Goal: Navigation & Orientation: Find specific page/section

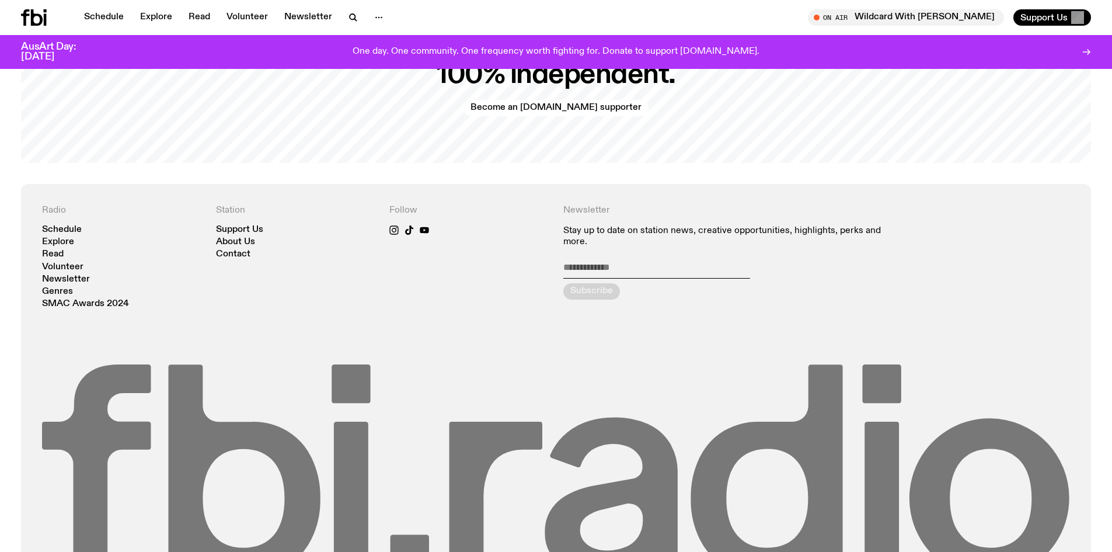
scroll to position [2828, 0]
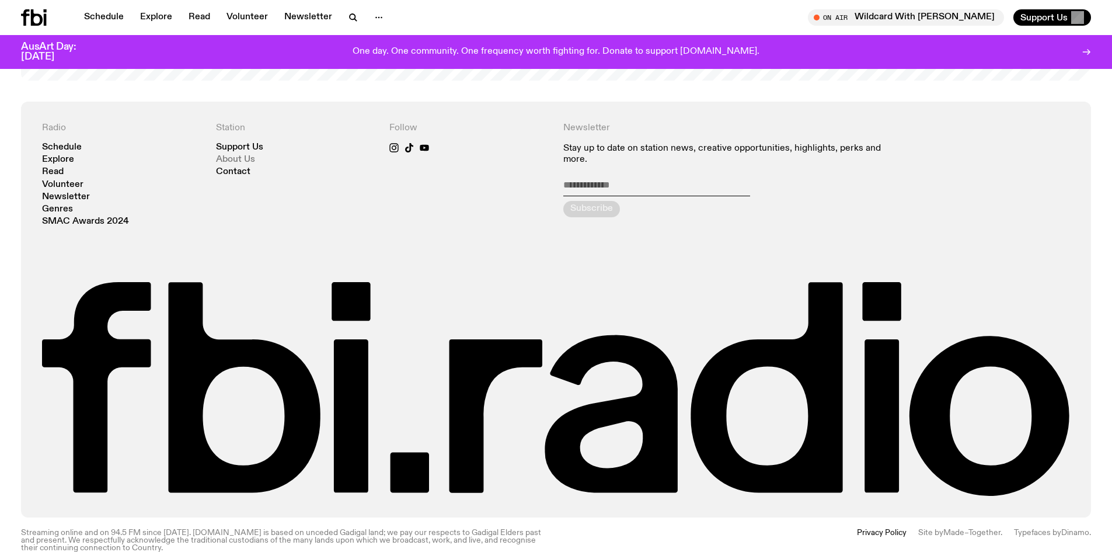
click at [252, 155] on link "About Us" at bounding box center [235, 159] width 39 height 9
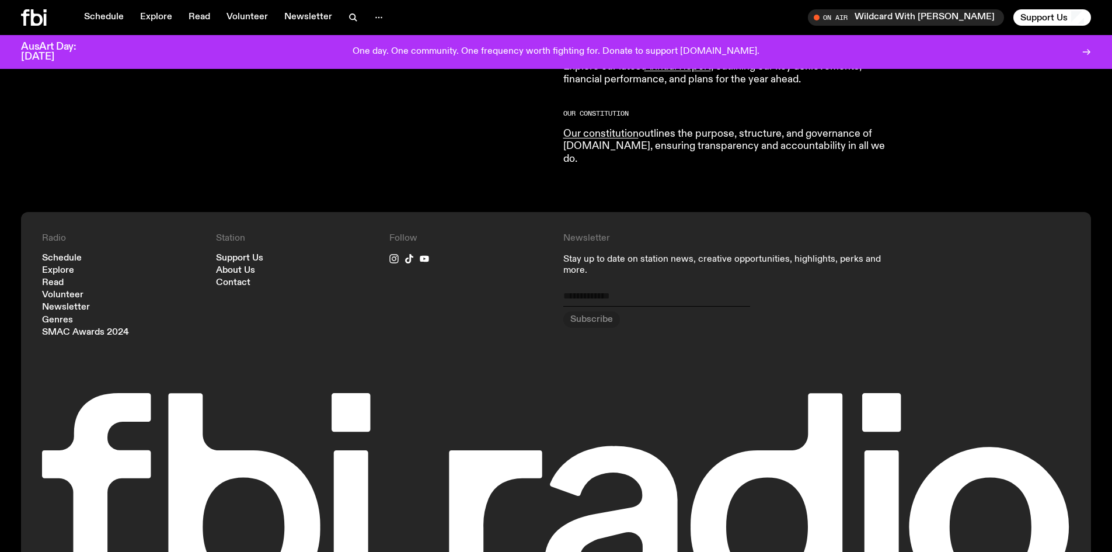
scroll to position [1217, 0]
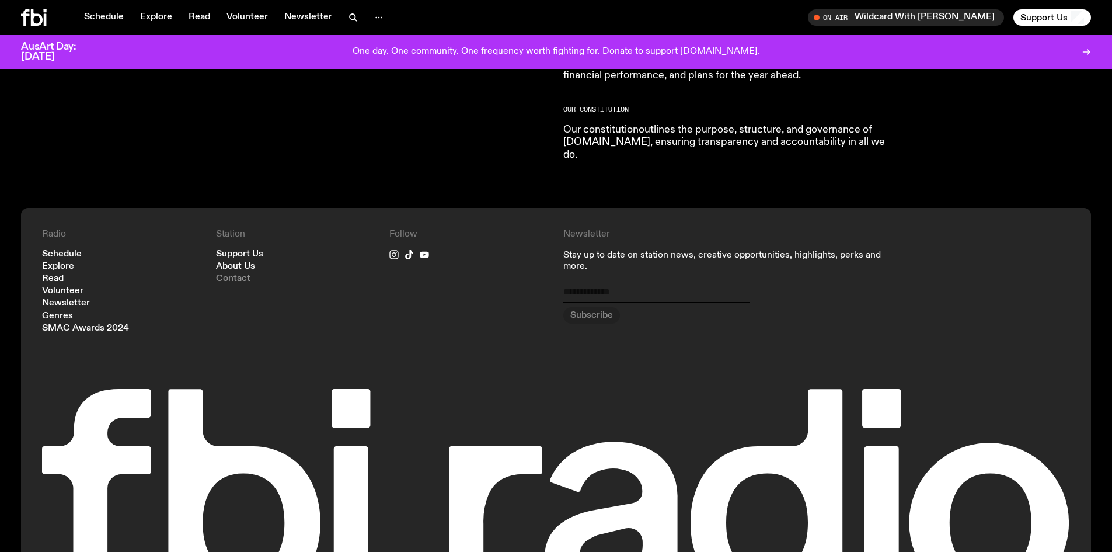
click at [236, 274] on link "Contact" at bounding box center [233, 278] width 34 height 9
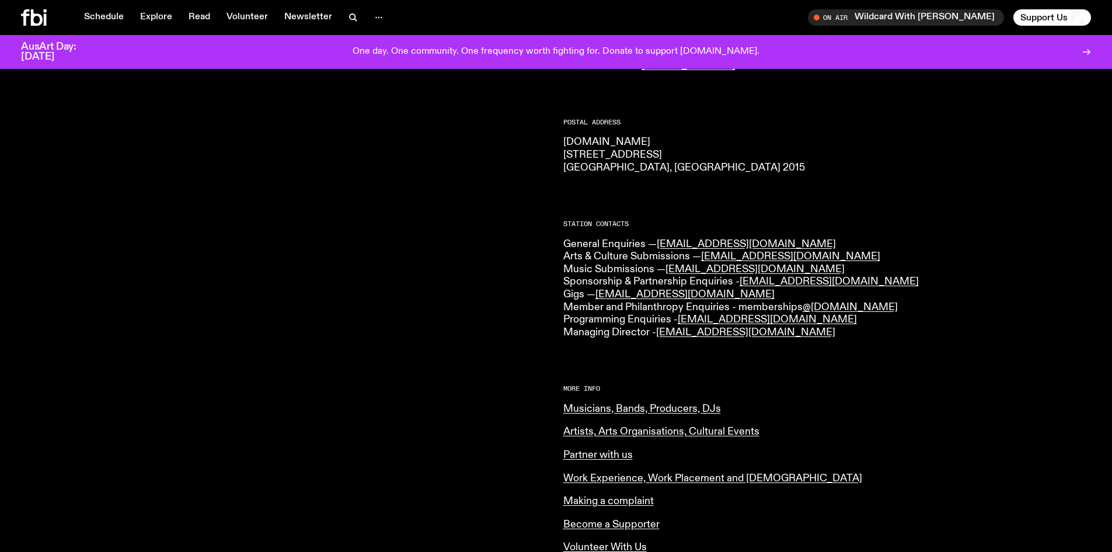
scroll to position [402, 0]
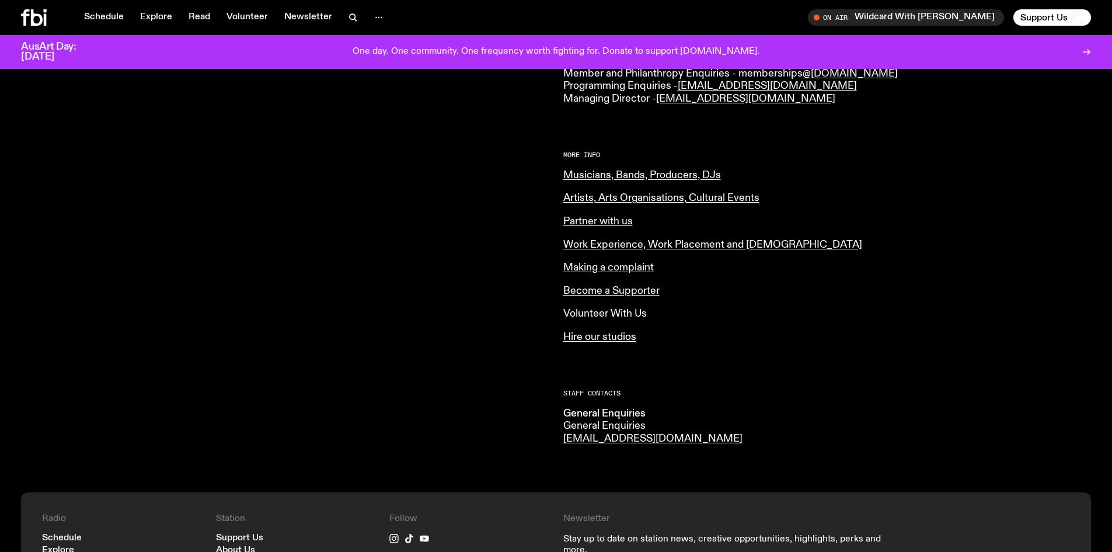
click at [646, 308] on link "Volunteer With Us" at bounding box center [604, 313] width 83 height 11
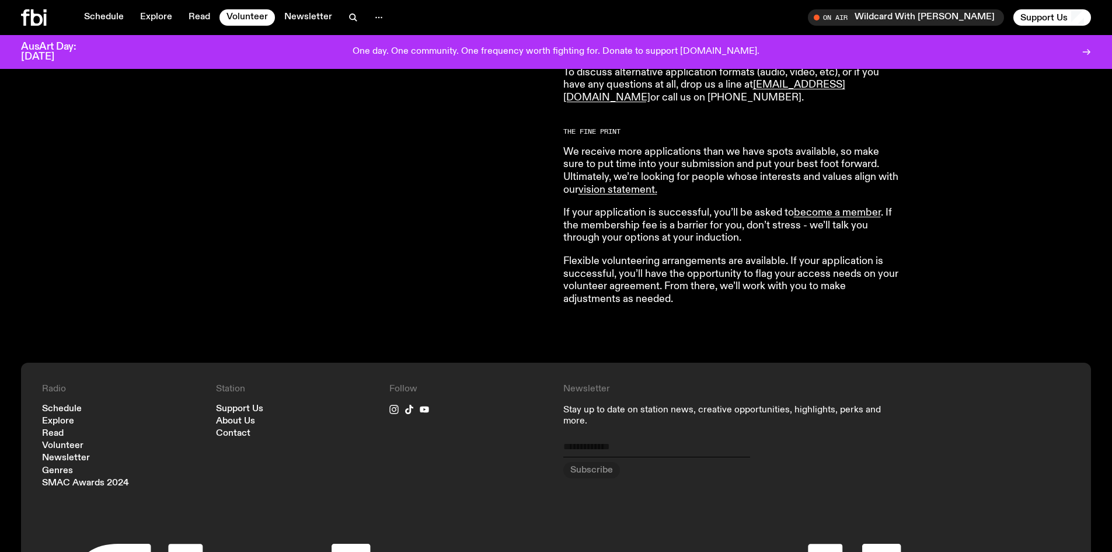
scroll to position [926, 0]
